Goal: Task Accomplishment & Management: Manage account settings

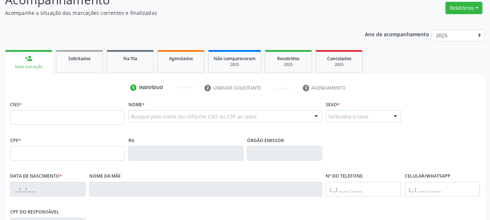
scroll to position [72, 0]
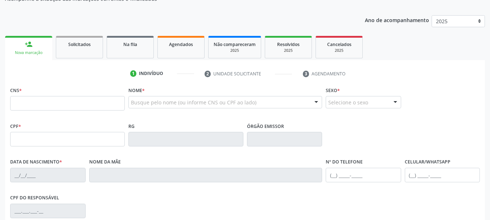
click at [34, 100] on input "text" at bounding box center [67, 103] width 115 height 14
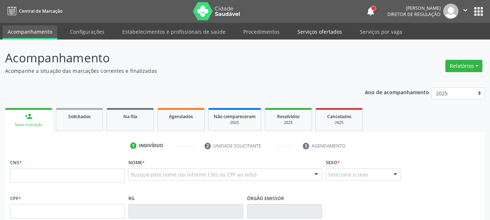
scroll to position [0, 0]
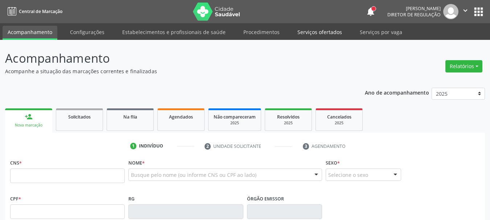
click at [310, 36] on link "Serviços ofertados" at bounding box center [319, 32] width 55 height 13
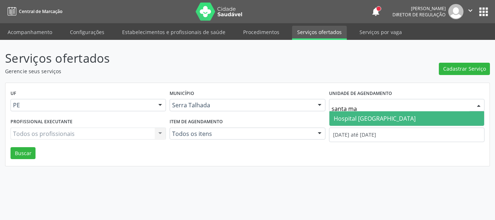
type input "santa mar"
click at [350, 113] on span "Hospital [GEOGRAPHIC_DATA]" at bounding box center [406, 118] width 155 height 14
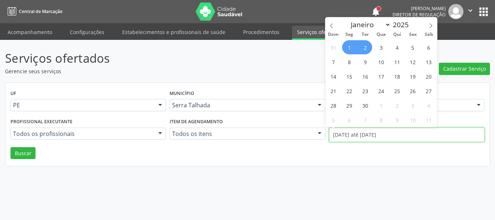
click at [348, 130] on input "01/09/2025 até 02/09/2025" at bounding box center [406, 135] width 155 height 14
click at [335, 26] on span at bounding box center [331, 23] width 12 height 12
select select "7"
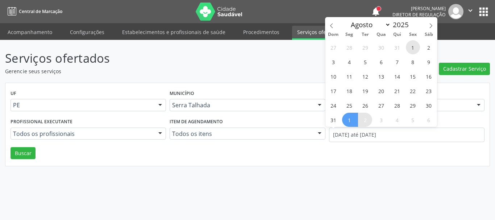
click at [415, 49] on span "1" at bounding box center [413, 47] width 14 height 14
type input "01/08/2025"
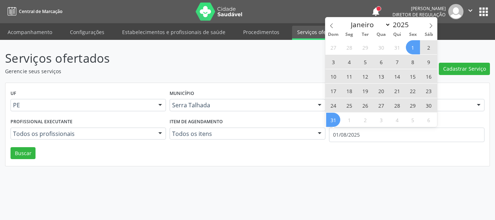
click at [338, 119] on span "31" at bounding box center [333, 120] width 14 height 14
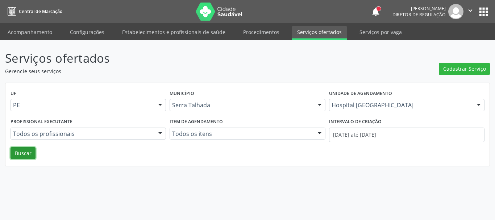
click at [12, 149] on button "Buscar" at bounding box center [23, 153] width 25 height 12
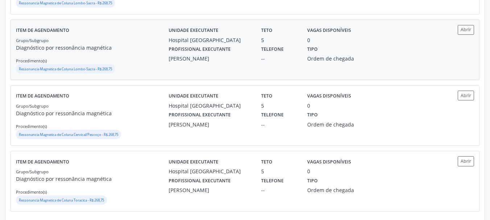
scroll to position [250, 0]
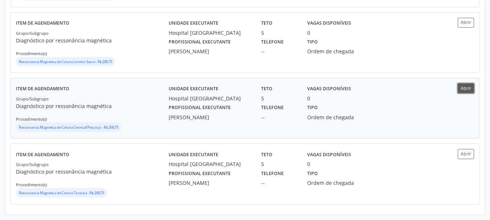
click at [469, 87] on button "Abrir" at bounding box center [465, 88] width 16 height 10
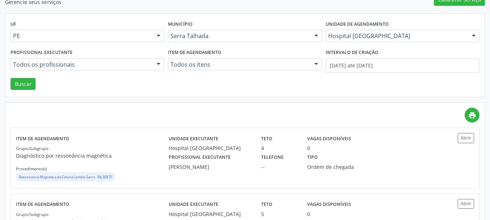
scroll to position [0, 0]
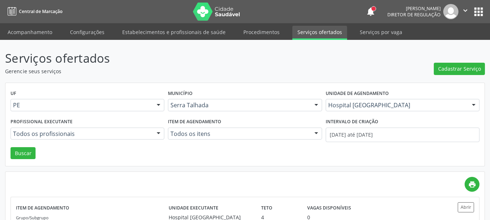
click at [478, 9] on button "apps" at bounding box center [478, 11] width 13 height 13
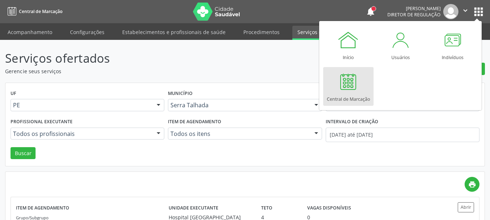
click at [355, 80] on div at bounding box center [348, 82] width 22 height 22
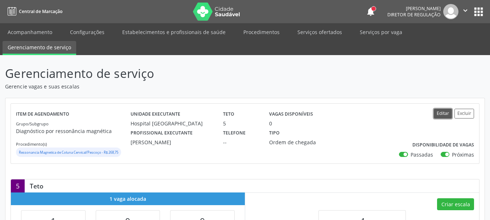
click at [443, 113] on button "Editar" at bounding box center [442, 114] width 18 height 10
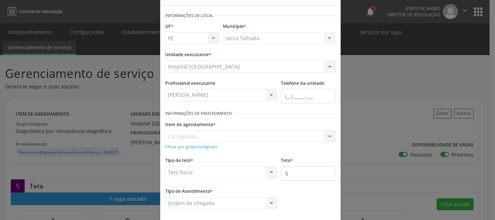
scroll to position [60, 0]
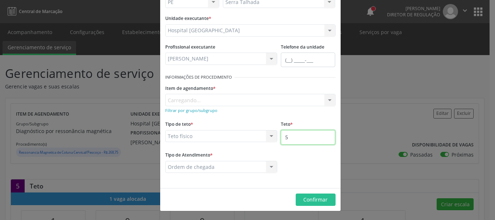
click at [299, 139] on input "5" at bounding box center [308, 137] width 54 height 14
type input "6"
click at [265, 97] on div "Buscar por procedimento" at bounding box center [250, 100] width 170 height 12
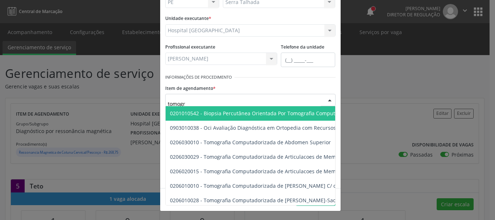
type input "tomogra"
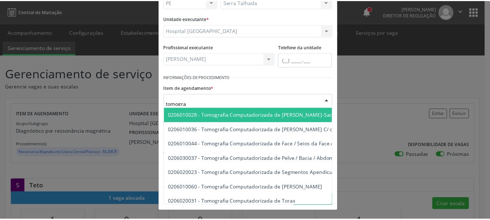
scroll to position [109, 0]
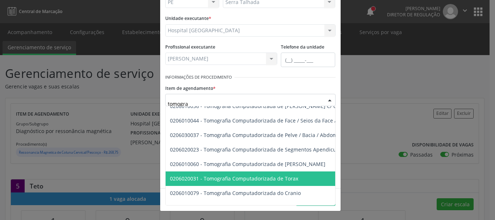
click at [287, 177] on span "0206020031 - Tomografia Computadorizada de Torax" at bounding box center [234, 178] width 128 height 7
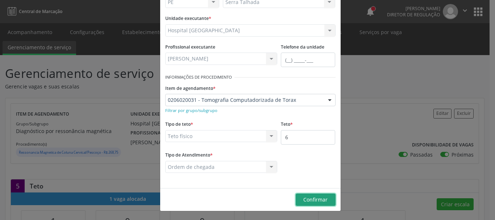
click at [318, 202] on span "Confirmar" at bounding box center [315, 199] width 24 height 7
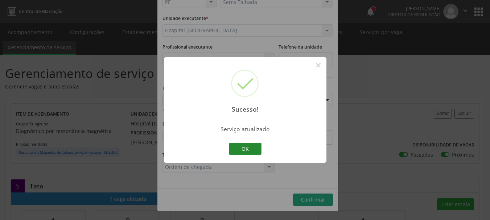
click at [245, 150] on button "OK" at bounding box center [245, 149] width 33 height 12
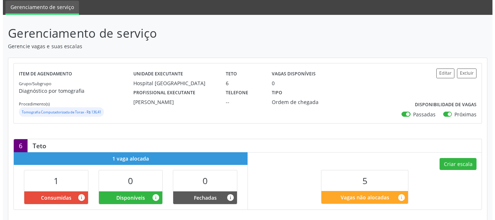
scroll to position [72, 0]
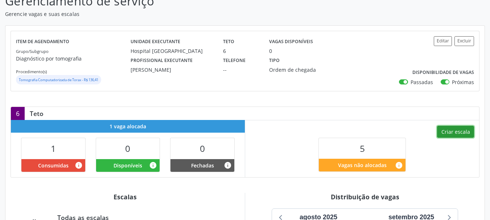
click at [465, 132] on button "Criar escala" at bounding box center [455, 132] width 37 height 12
select select "8"
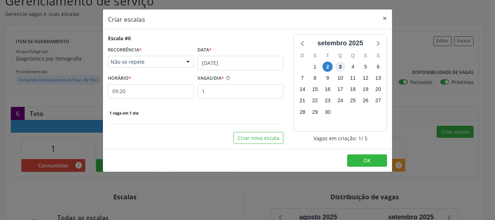
click at [340, 66] on span "3" at bounding box center [340, 67] width 10 height 10
click at [212, 58] on input "02/09/2025" at bounding box center [241, 63] width 86 height 14
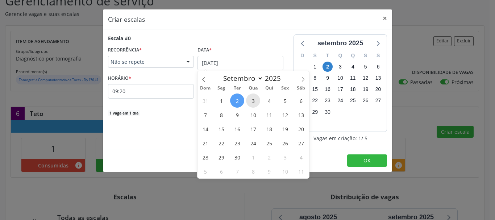
click at [256, 100] on span "3" at bounding box center [253, 101] width 14 height 14
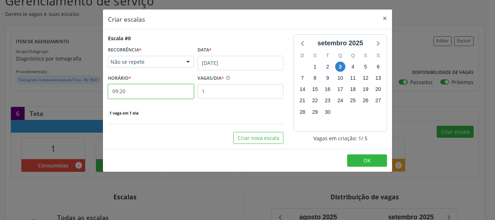
click at [147, 93] on input "09:20" at bounding box center [151, 91] width 86 height 14
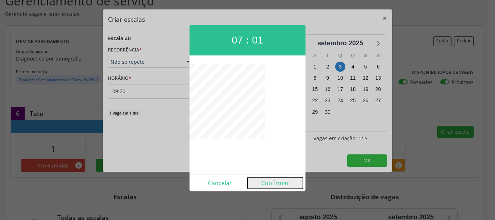
click at [275, 182] on button "Confirmar" at bounding box center [275, 183] width 55 height 12
type input "07:01"
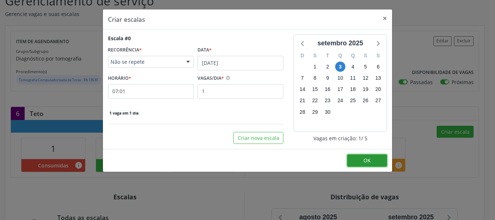
click at [377, 159] on button "OK" at bounding box center [367, 160] width 40 height 12
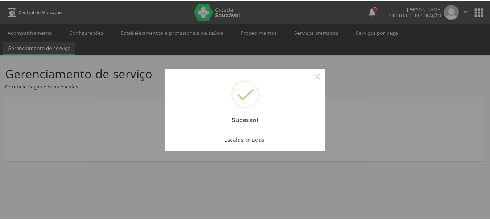
scroll to position [0, 0]
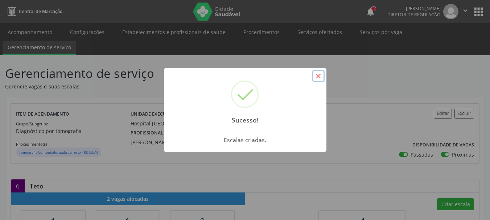
click at [316, 78] on button "×" at bounding box center [318, 76] width 12 height 12
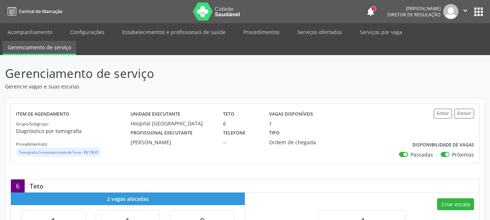
click at [313, 25] on ul "Acompanhamento Configurações Estabelecimentos e profissionais de saúde Procedim…" at bounding box center [245, 39] width 490 height 32
click at [313, 30] on link "Serviços ofertados" at bounding box center [319, 32] width 55 height 13
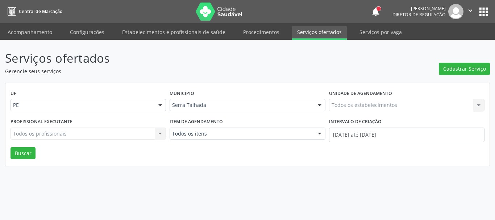
drag, startPoint x: 372, startPoint y: 105, endPoint x: 377, endPoint y: 103, distance: 4.7
click at [373, 105] on div "Todos os estabelecimentos Todos os estabelecimentos Nenhum resultado encontrado…" at bounding box center [406, 105] width 155 height 12
type input "s"
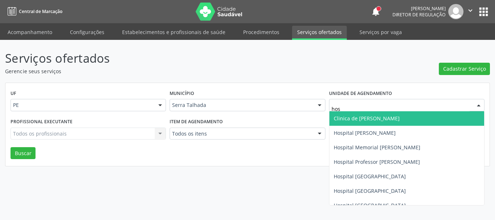
type input "hosp"
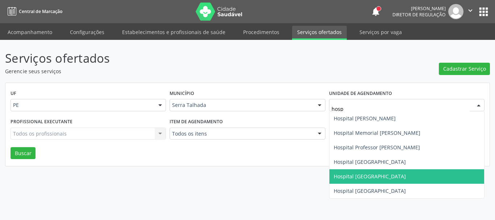
click at [404, 175] on span "Hospital [GEOGRAPHIC_DATA]" at bounding box center [406, 176] width 155 height 14
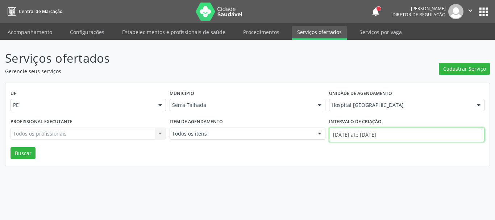
click at [388, 138] on input "01/09/2025 até 02/09/2025" at bounding box center [406, 135] width 155 height 14
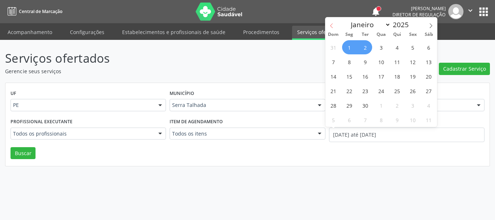
click at [329, 27] on icon at bounding box center [331, 25] width 5 height 5
select select "7"
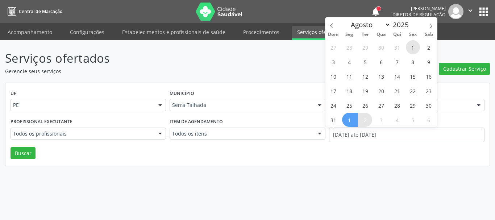
click at [415, 46] on span "1" at bounding box center [413, 47] width 14 height 14
type input "01/08/2025"
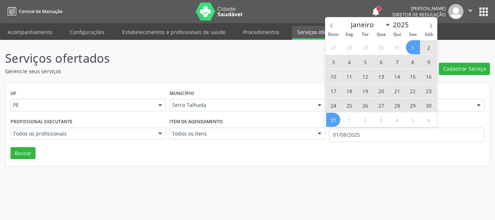
drag, startPoint x: 331, startPoint y: 124, endPoint x: 326, endPoint y: 128, distance: 6.0
click at [331, 125] on span "31" at bounding box center [333, 120] width 14 height 14
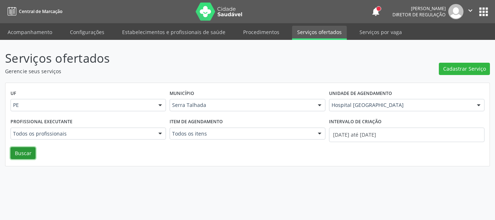
click at [27, 153] on button "Buscar" at bounding box center [23, 153] width 25 height 12
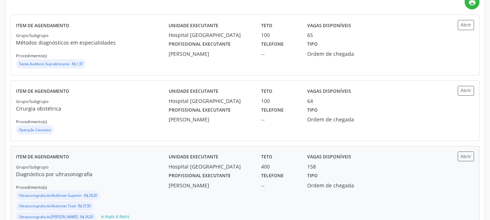
scroll to position [170, 0]
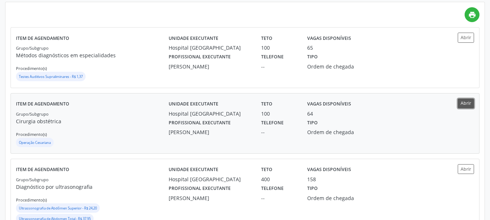
click at [469, 103] on button "Abrir" at bounding box center [465, 104] width 16 height 10
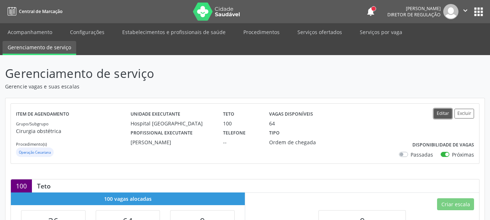
click at [442, 116] on button "Editar" at bounding box center [442, 114] width 18 height 10
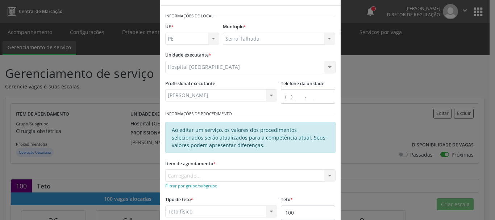
scroll to position [36, 0]
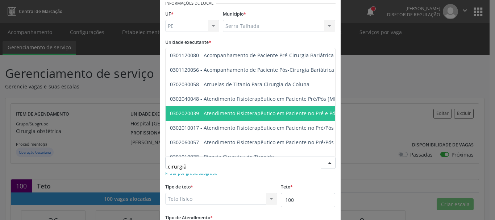
type input "cirurgião"
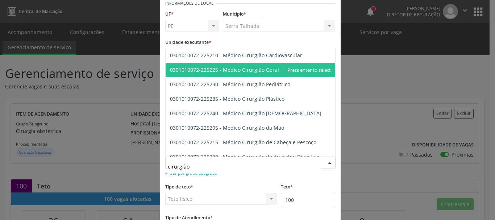
click at [251, 63] on span "0301010072-225225 - Médico Cirurgião Geral" at bounding box center [251, 70] width 170 height 14
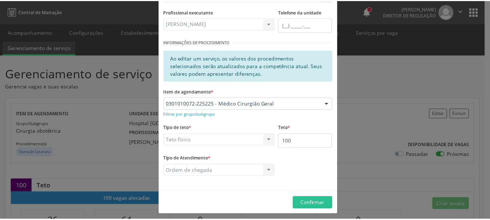
scroll to position [99, 0]
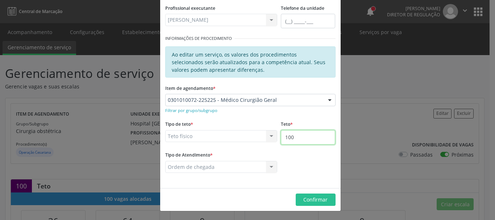
click at [308, 143] on input "100" at bounding box center [308, 137] width 54 height 14
click at [319, 203] on span "Confirmar" at bounding box center [315, 199] width 24 height 7
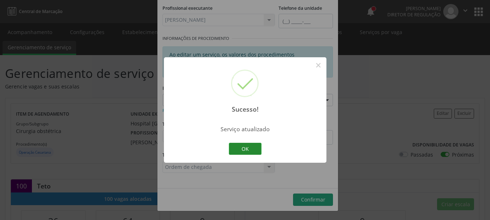
click at [245, 151] on button "OK" at bounding box center [245, 149] width 33 height 12
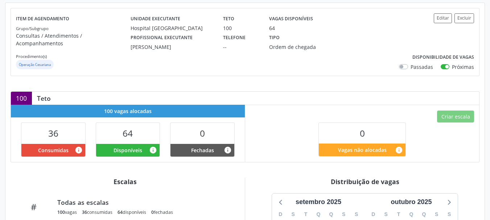
scroll to position [109, 0]
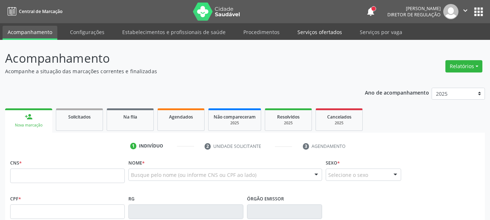
click at [311, 33] on link "Serviços ofertados" at bounding box center [319, 32] width 55 height 13
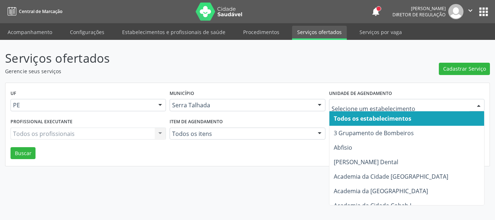
click at [359, 101] on div at bounding box center [406, 105] width 155 height 12
type input "j"
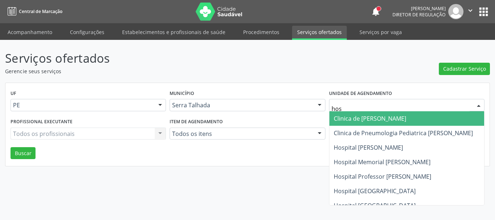
type input "hosp"
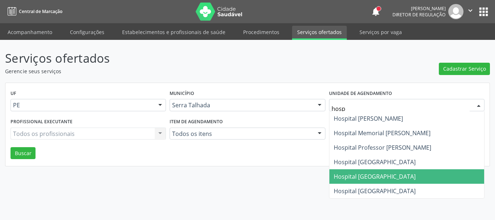
click at [412, 171] on span "Hospital [GEOGRAPHIC_DATA]" at bounding box center [406, 176] width 155 height 14
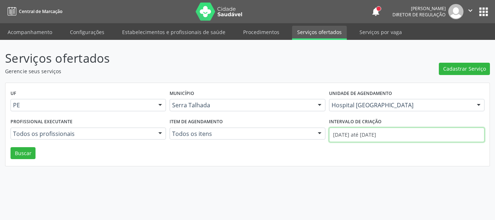
click at [401, 136] on input "01/09/2025 até 02/09/2025" at bounding box center [406, 135] width 155 height 14
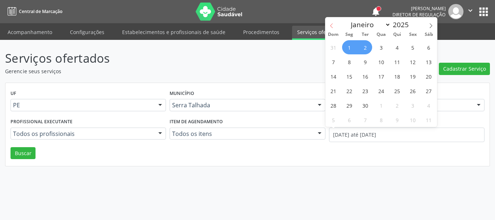
click at [327, 26] on span at bounding box center [331, 23] width 12 height 12
select select "7"
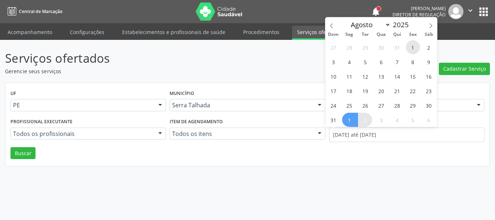
click at [410, 45] on span "1" at bounding box center [413, 47] width 14 height 14
type input "01/08/2025"
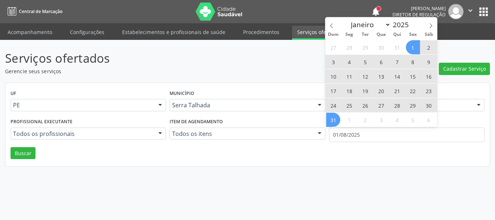
click at [335, 117] on span "31" at bounding box center [333, 120] width 14 height 14
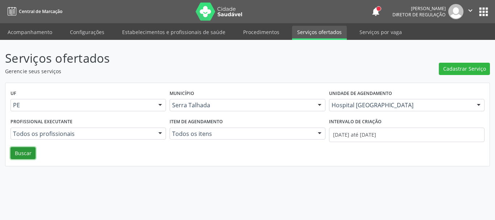
click at [30, 152] on button "Buscar" at bounding box center [23, 153] width 25 height 12
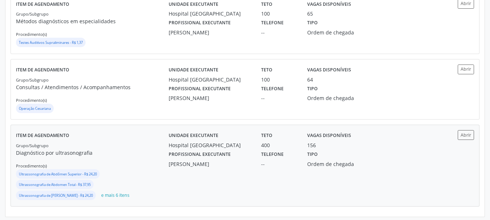
scroll to position [206, 0]
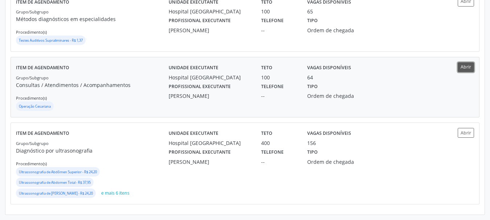
click at [462, 68] on button "Abrir" at bounding box center [465, 67] width 16 height 10
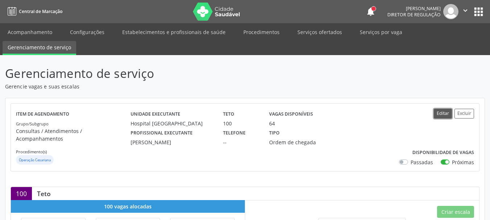
click at [446, 111] on button "Editar" at bounding box center [442, 114] width 18 height 10
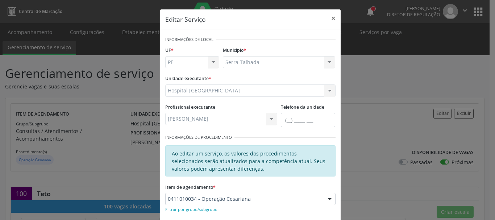
scroll to position [36, 0]
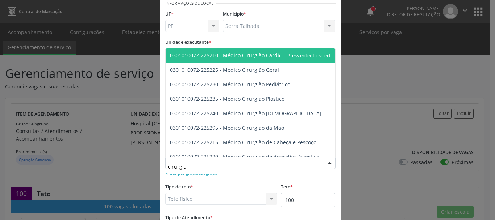
type input "cirurgião"
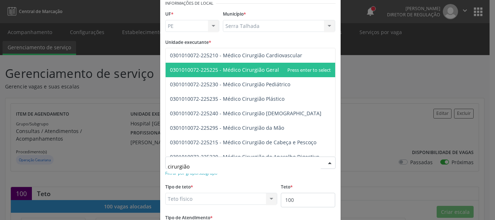
click at [264, 74] on span "0301010072-225225 - Médico Cirurgião Geral" at bounding box center [251, 70] width 170 height 14
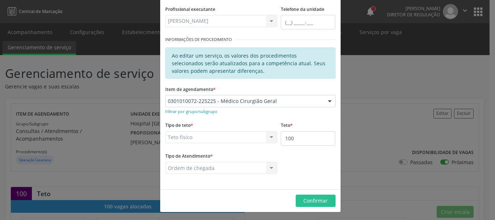
scroll to position [99, 0]
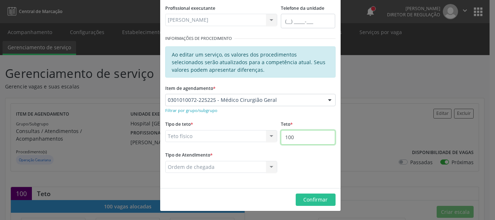
click at [295, 133] on input "100" at bounding box center [308, 137] width 54 height 14
type input "101"
click at [317, 204] on button "Confirmar" at bounding box center [316, 200] width 40 height 12
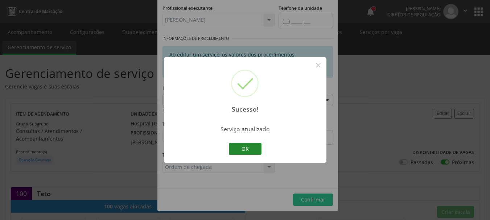
click at [255, 150] on button "OK" at bounding box center [245, 149] width 33 height 12
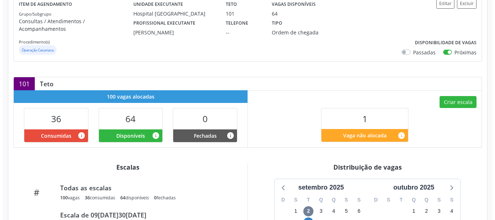
scroll to position [145, 0]
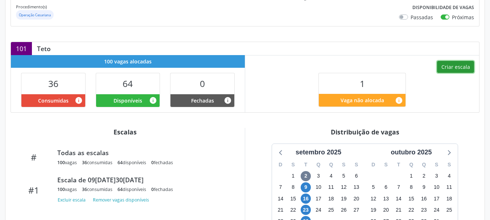
click at [450, 61] on button "Criar escala" at bounding box center [455, 67] width 37 height 12
select select "8"
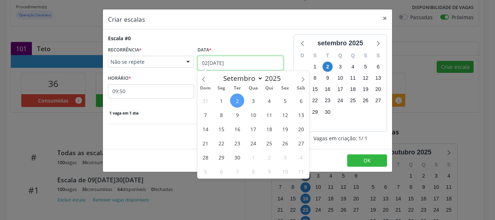
click at [218, 65] on input "02[DATE]" at bounding box center [241, 63] width 86 height 14
click at [237, 112] on span "9" at bounding box center [237, 115] width 14 height 14
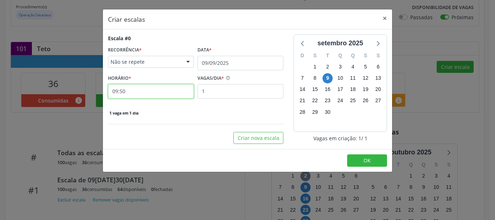
click at [137, 89] on input "09:50" at bounding box center [151, 91] width 86 height 14
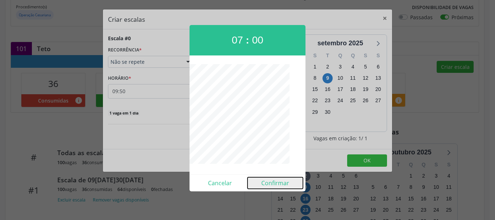
drag, startPoint x: 277, startPoint y: 183, endPoint x: 313, endPoint y: 179, distance: 35.7
click at [277, 183] on button "Confirmar" at bounding box center [275, 183] width 55 height 12
type input "07:00"
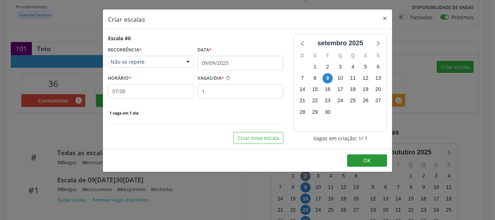
click at [369, 154] on footer "OK" at bounding box center [247, 160] width 289 height 23
click at [367, 159] on span "OK" at bounding box center [367, 160] width 7 height 7
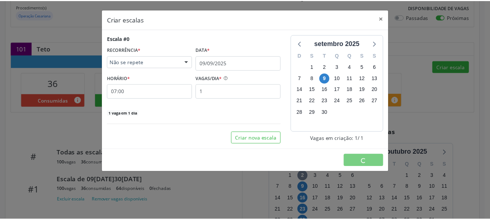
scroll to position [0, 0]
